Goal: Book appointment/travel/reservation

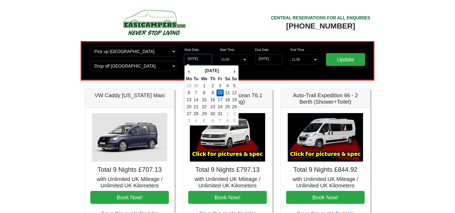
click at [198, 58] on input "10-10-2025" at bounding box center [197, 59] width 27 height 10
click at [216, 91] on td "9" at bounding box center [213, 92] width 8 height 7
type input "[DATE]"
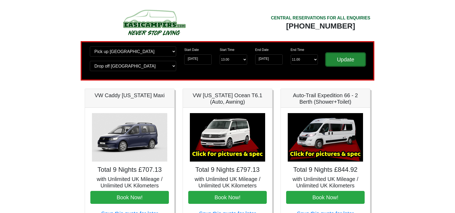
click at [350, 60] on input "Update" at bounding box center [345, 59] width 39 height 13
click at [190, 59] on input "[DATE]" at bounding box center [197, 59] width 27 height 10
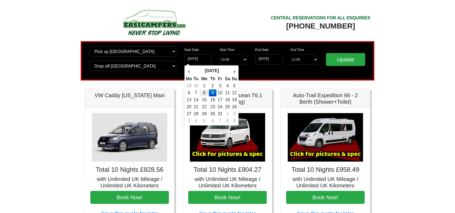
click at [204, 93] on td "8" at bounding box center [203, 92] width 9 height 7
type input "[DATE]"
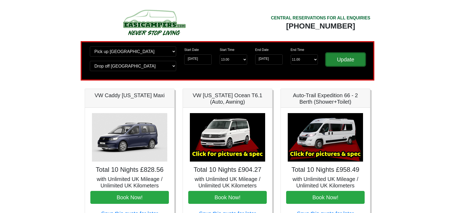
click at [346, 63] on input "Update" at bounding box center [345, 59] width 39 height 13
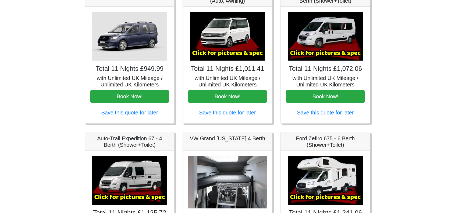
scroll to position [108, 0]
